Goal: Check status: Check status

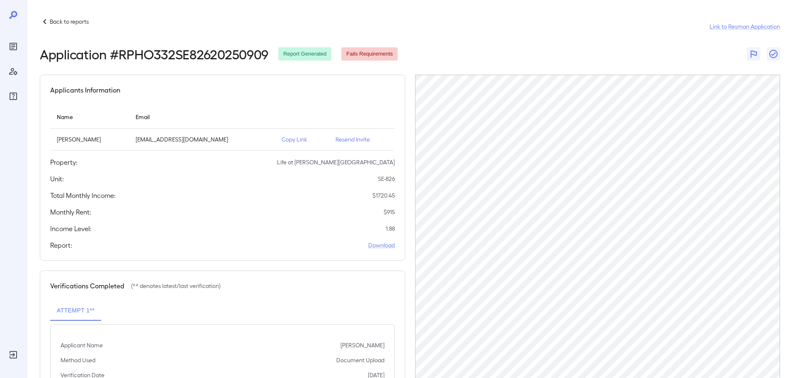
click at [61, 21] on p "Back to reports" at bounding box center [69, 21] width 39 height 8
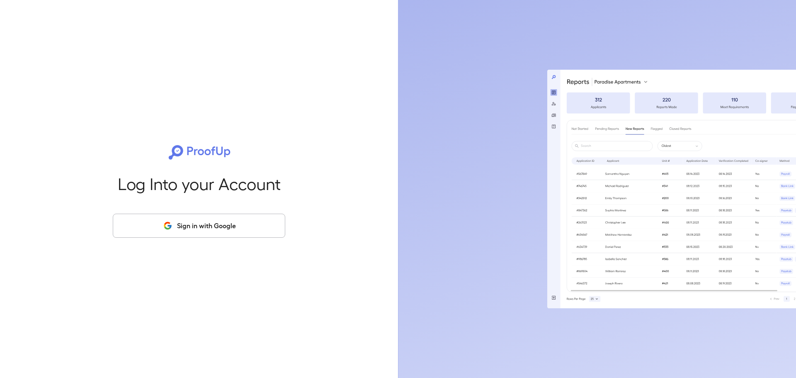
click at [197, 231] on button "Sign in with Google" at bounding box center [199, 226] width 172 height 24
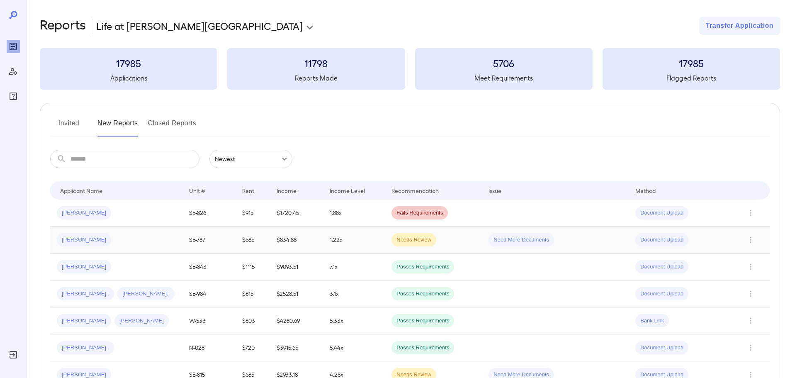
click at [116, 238] on div "Carmen D..." at bounding box center [116, 239] width 119 height 13
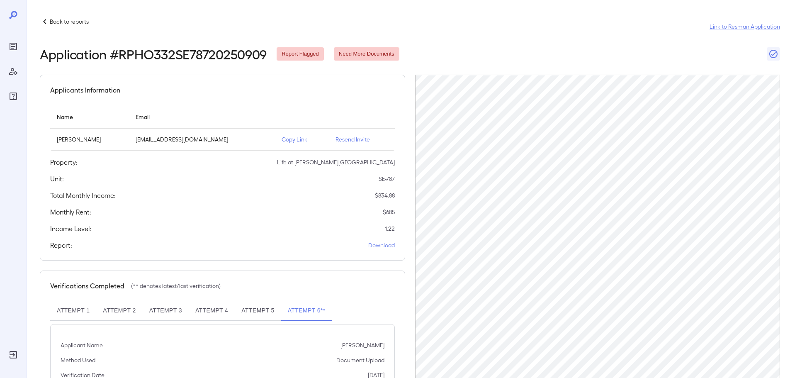
click at [57, 21] on p "Back to reports" at bounding box center [69, 21] width 39 height 8
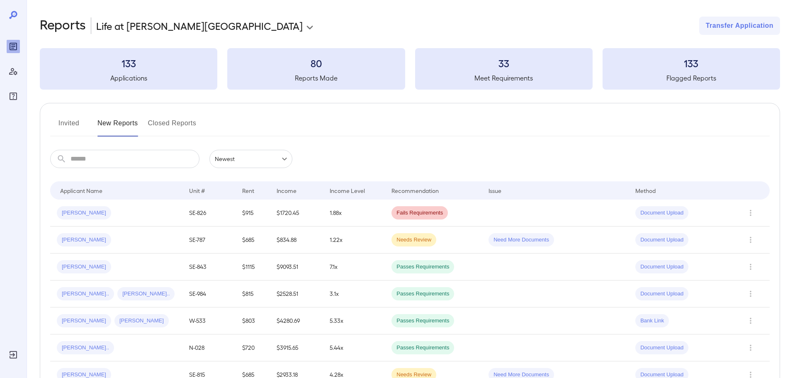
click at [82, 154] on input "text" at bounding box center [134, 159] width 129 height 18
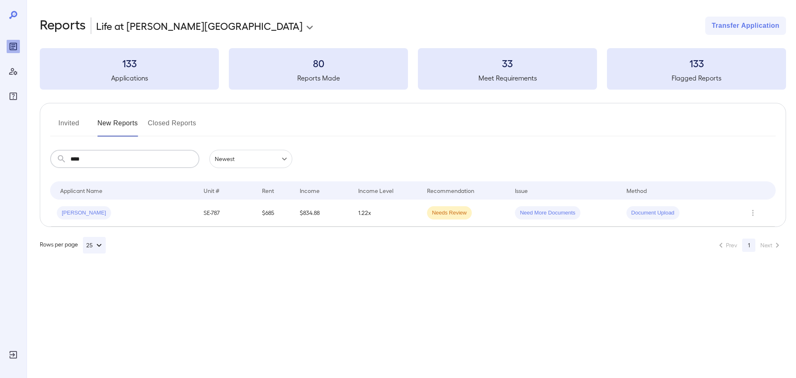
type input "****"
click at [184, 208] on div "Carmen D..." at bounding box center [124, 212] width 134 height 13
